Goal: Information Seeking & Learning: Learn about a topic

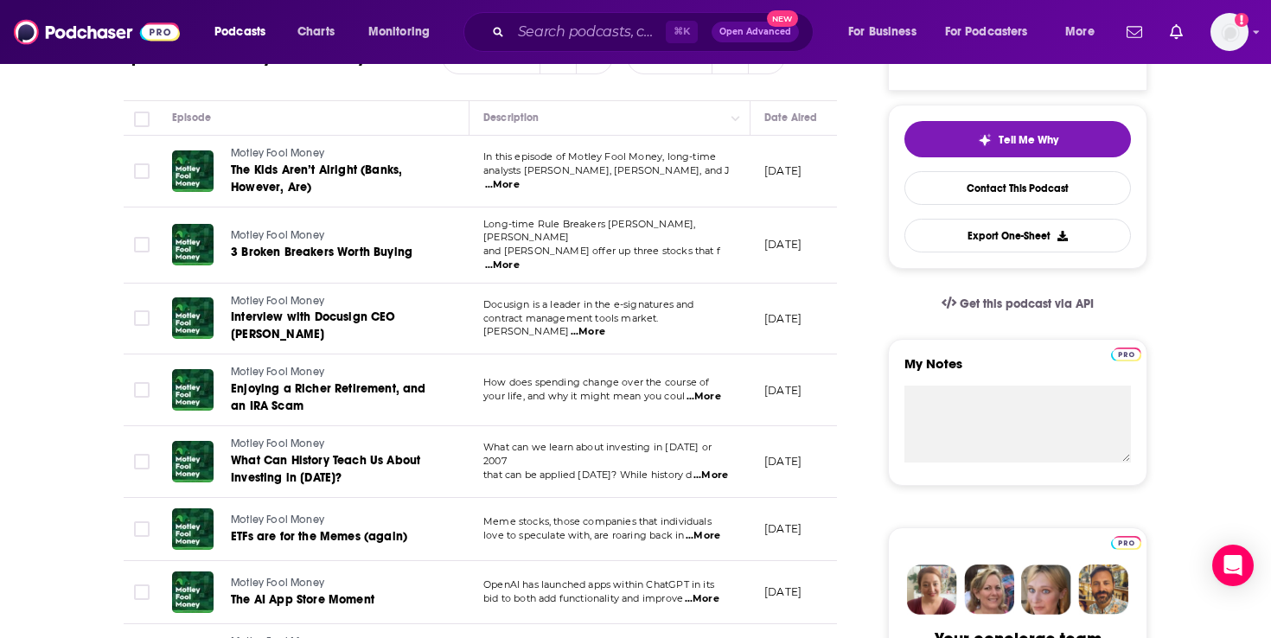
scroll to position [357, 0]
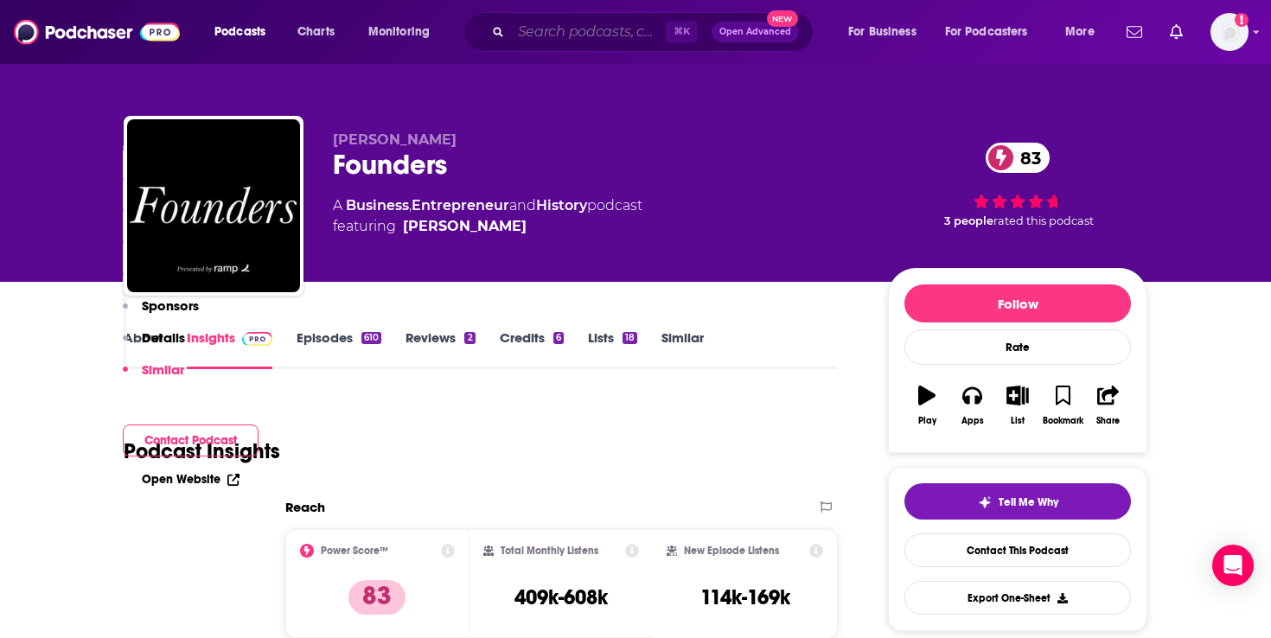
scroll to position [5158, 0]
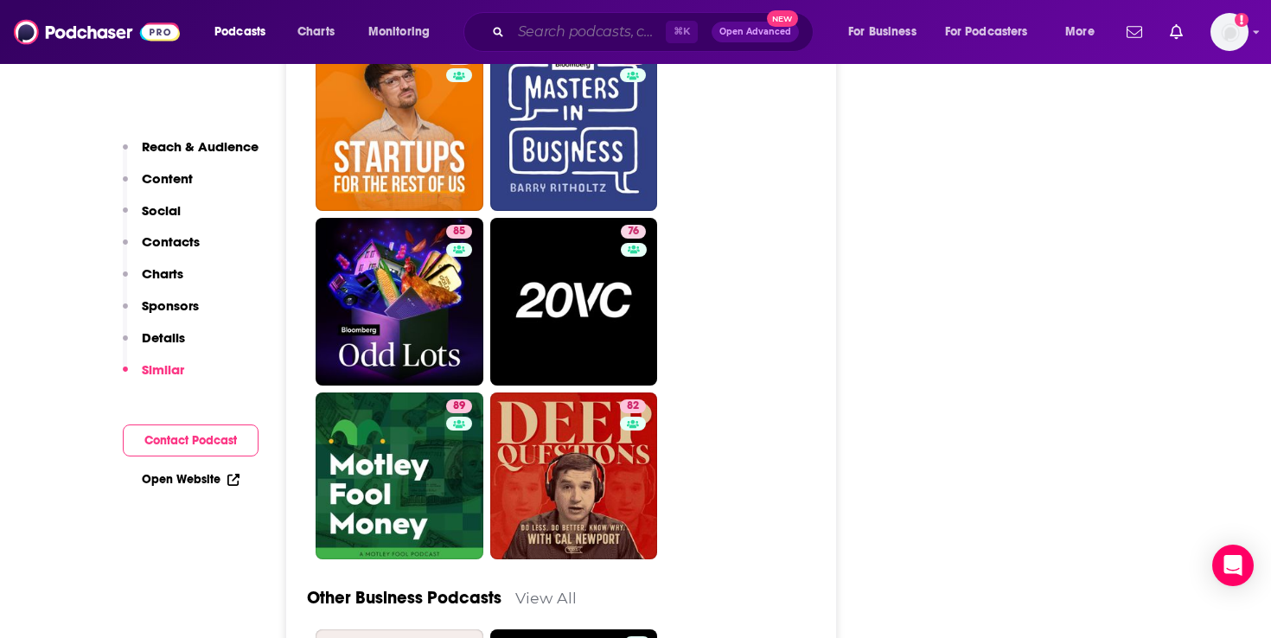
click at [533, 34] on input "Search podcasts, credits, & more..." at bounding box center [588, 32] width 155 height 28
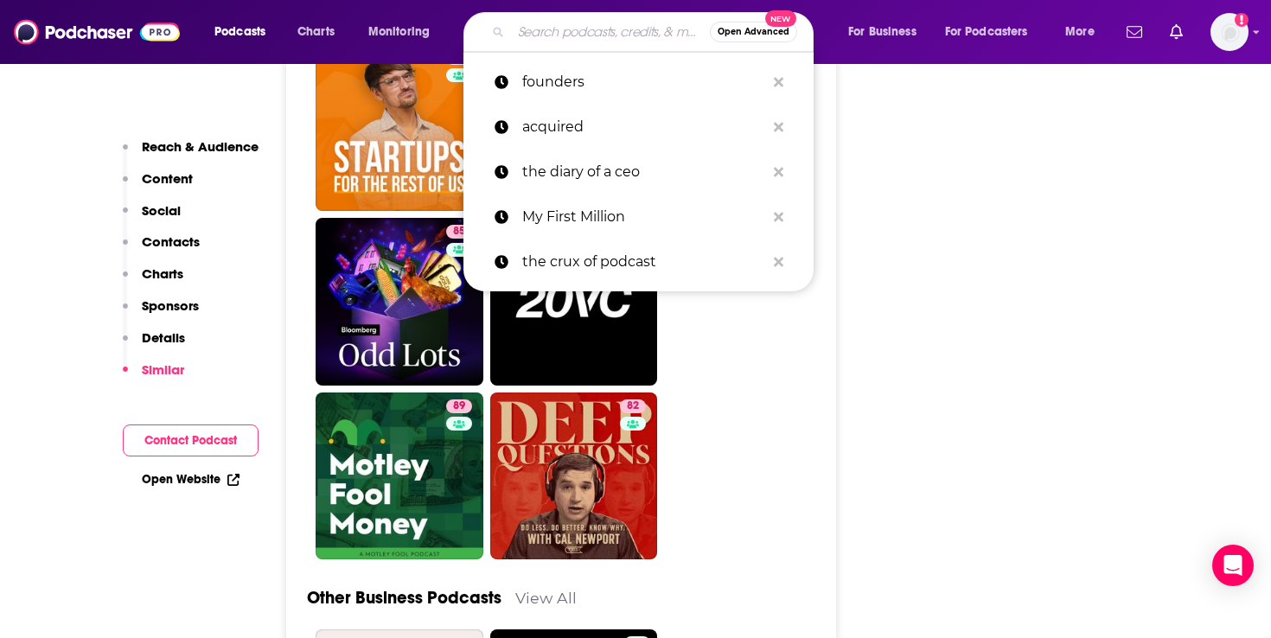
paste input "Founders David Senra"
type input "Founders David Senra"
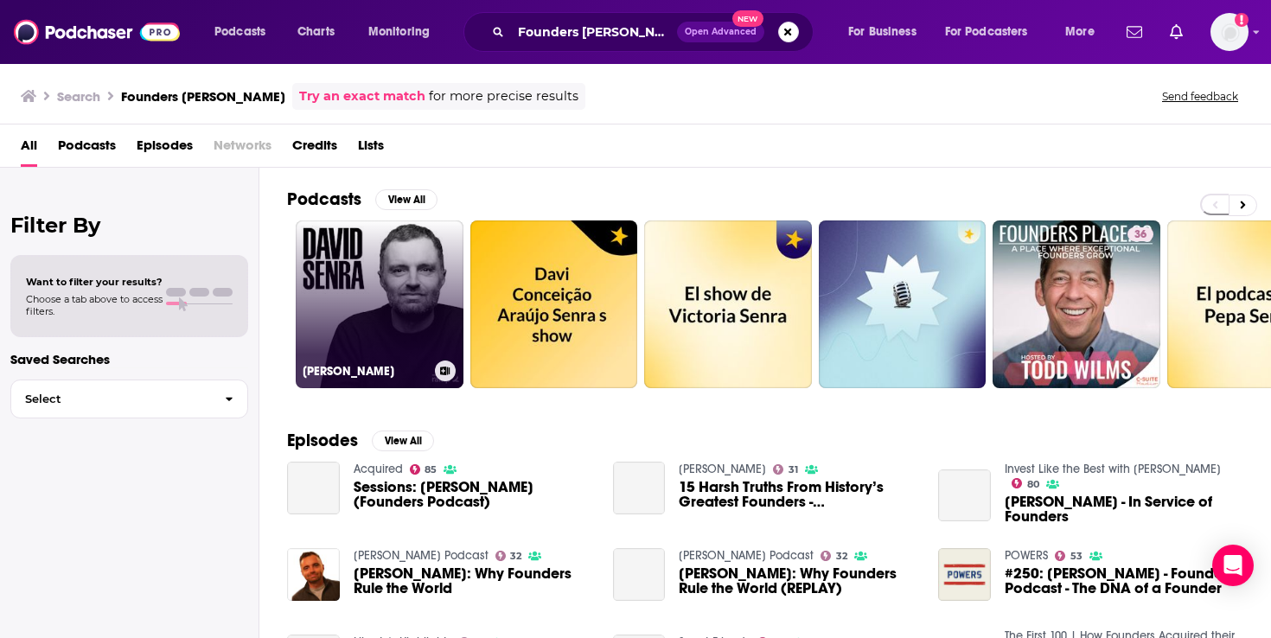
click at [351, 341] on link "David Senra" at bounding box center [380, 304] width 168 height 168
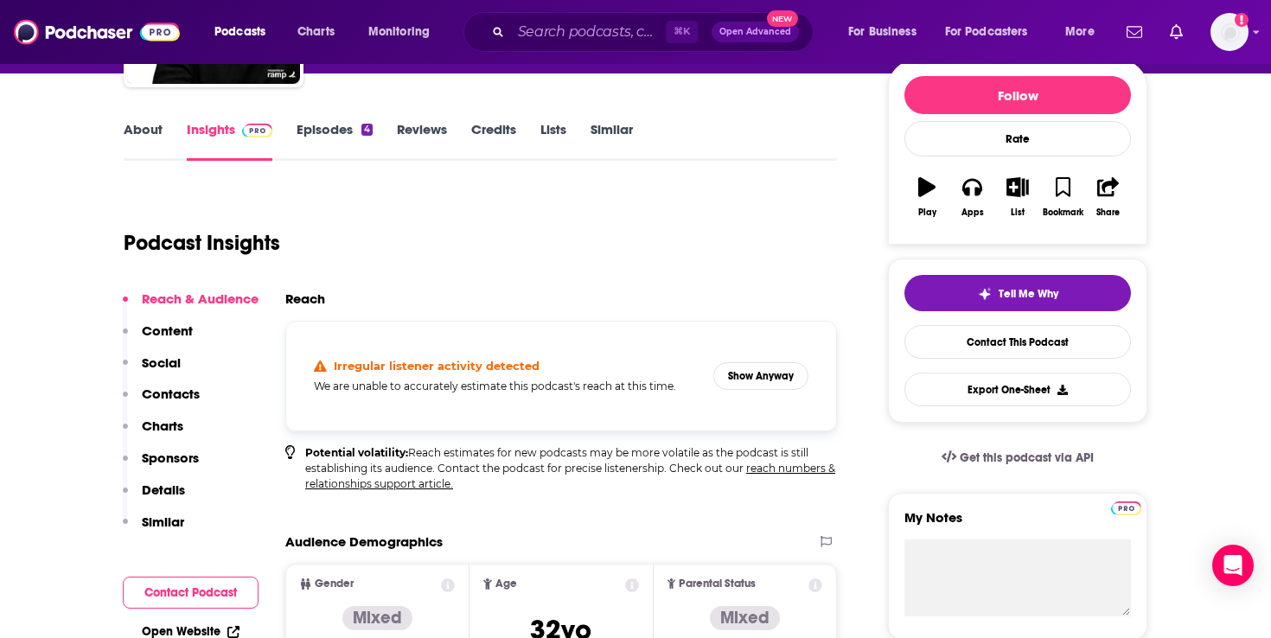
scroll to position [25, 0]
